Goal: Communication & Community: Share content

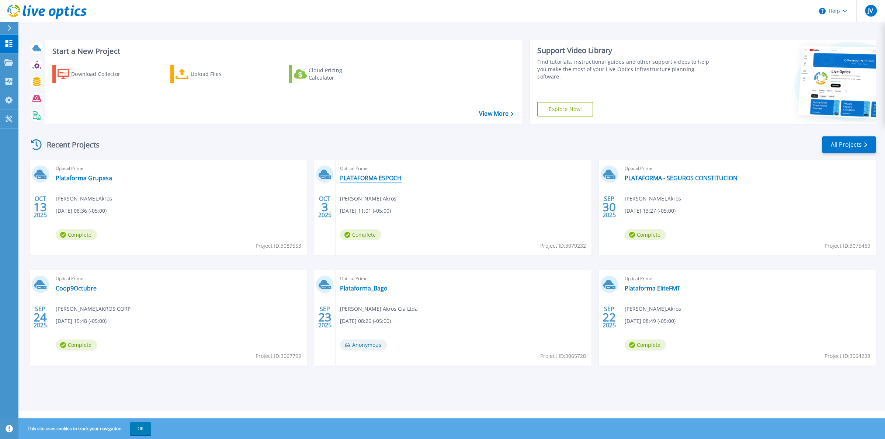
click at [360, 176] on link "PLATAFORMA ESPOCH" at bounding box center [371, 177] width 62 height 7
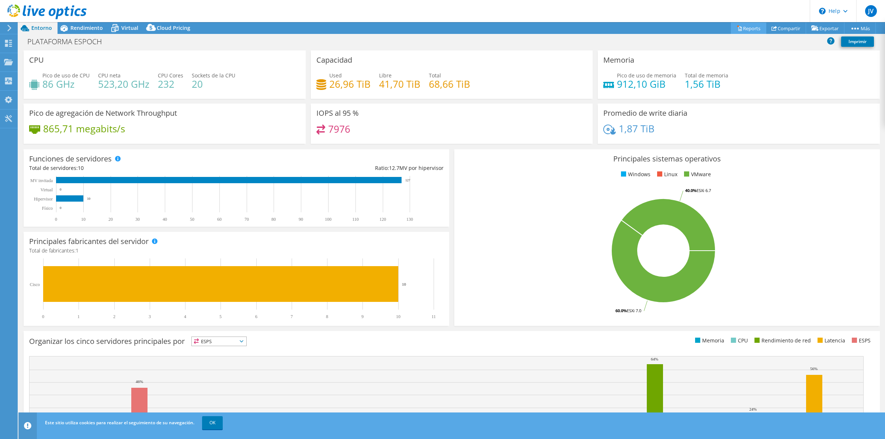
click at [748, 28] on link "Reports" at bounding box center [748, 28] width 35 height 11
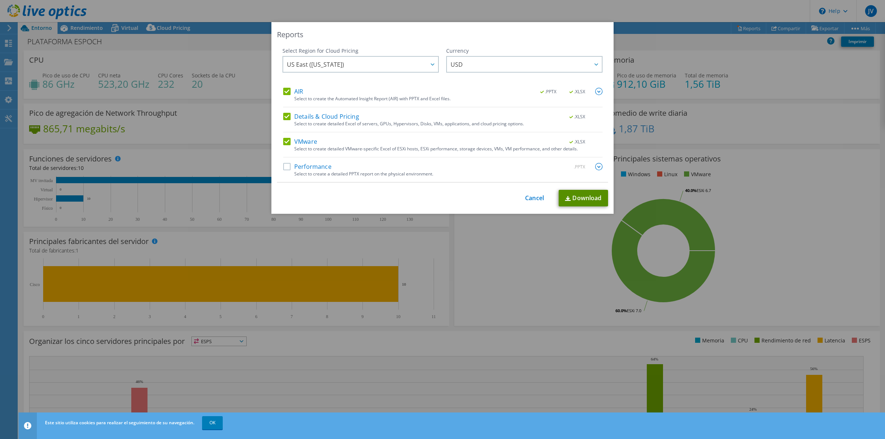
click at [570, 197] on link "Download" at bounding box center [583, 198] width 49 height 17
click at [530, 198] on link "Cancel" at bounding box center [534, 198] width 19 height 7
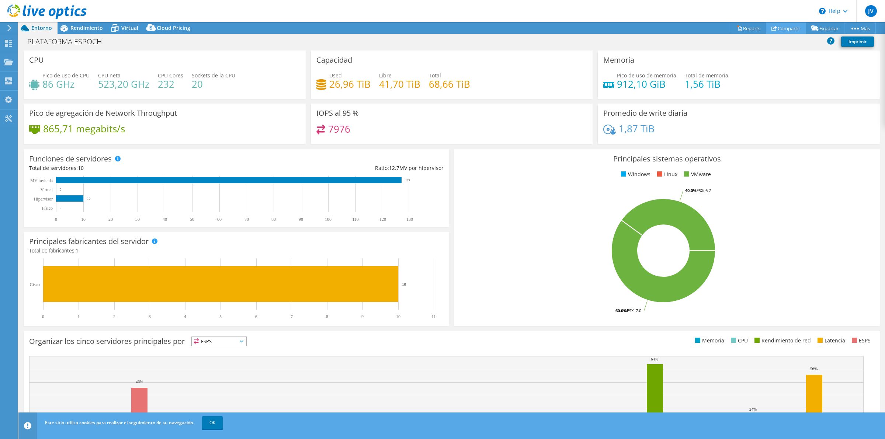
click at [785, 28] on link "Compartir" at bounding box center [786, 28] width 40 height 11
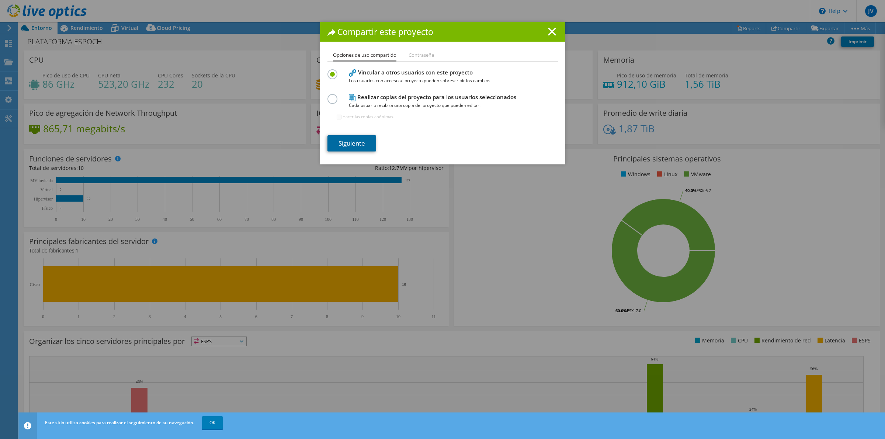
click at [339, 145] on link "Siguiente" at bounding box center [352, 143] width 49 height 16
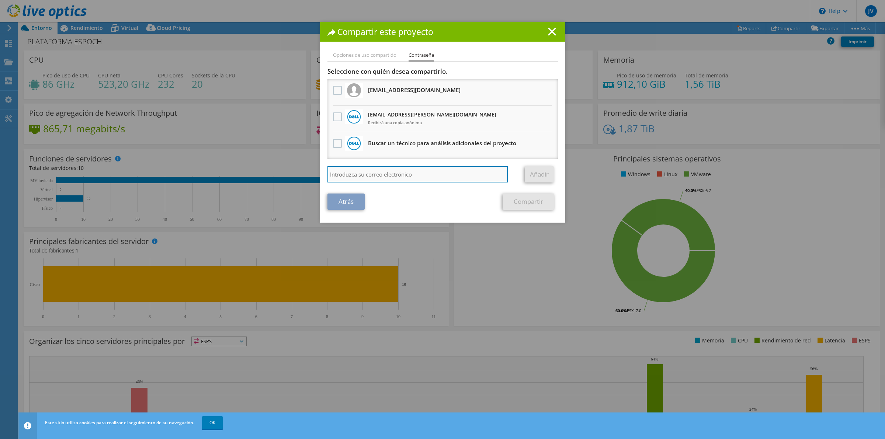
click at [404, 172] on input "search" at bounding box center [418, 174] width 181 height 16
type input "daniel.morales@akroscorp.com"
click at [532, 174] on link "Añadir" at bounding box center [539, 174] width 29 height 16
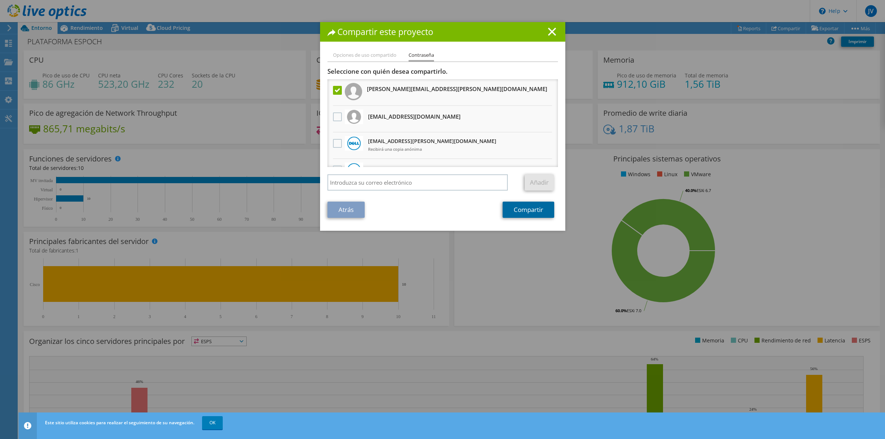
click at [532, 212] on link "Compartir" at bounding box center [529, 210] width 52 height 16
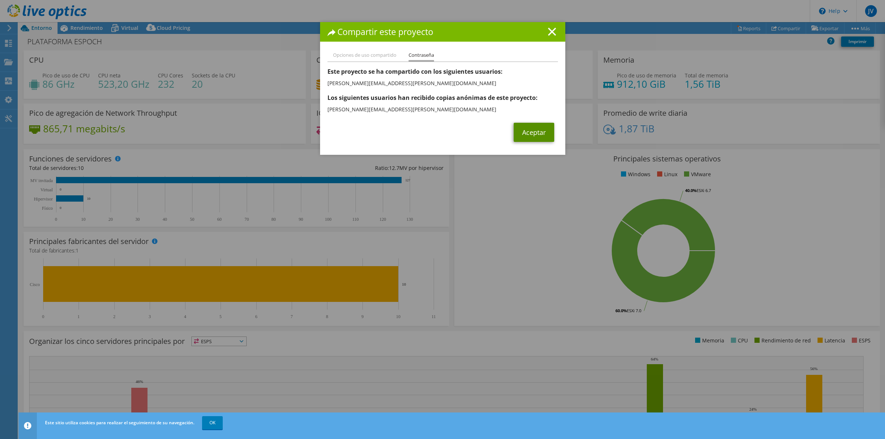
click at [532, 132] on link "Aceptar" at bounding box center [534, 132] width 41 height 19
